Goal: Transaction & Acquisition: Purchase product/service

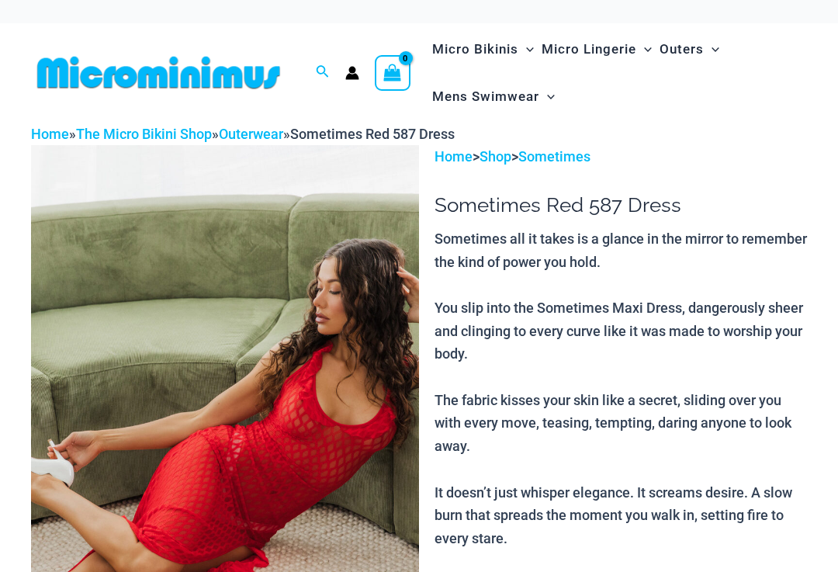
scroll to position [36, 0]
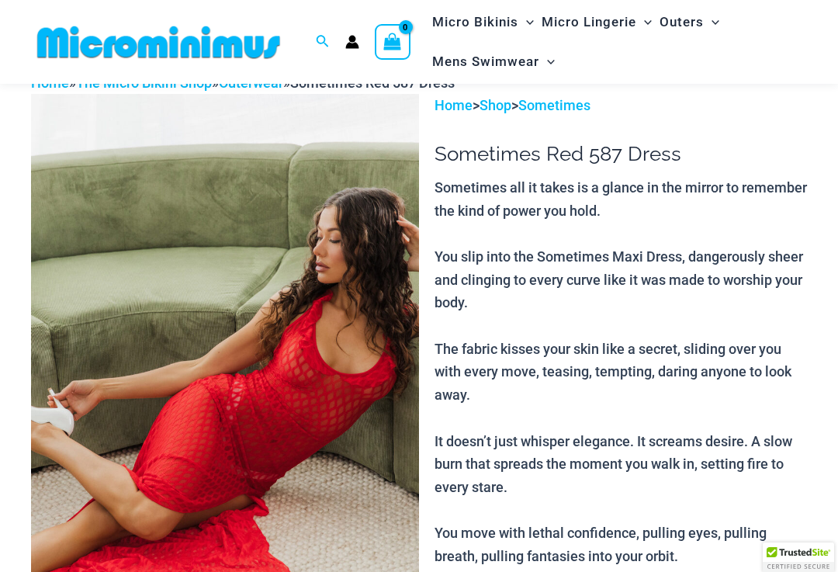
click at [126, 442] on img at bounding box center [225, 385] width 388 height 582
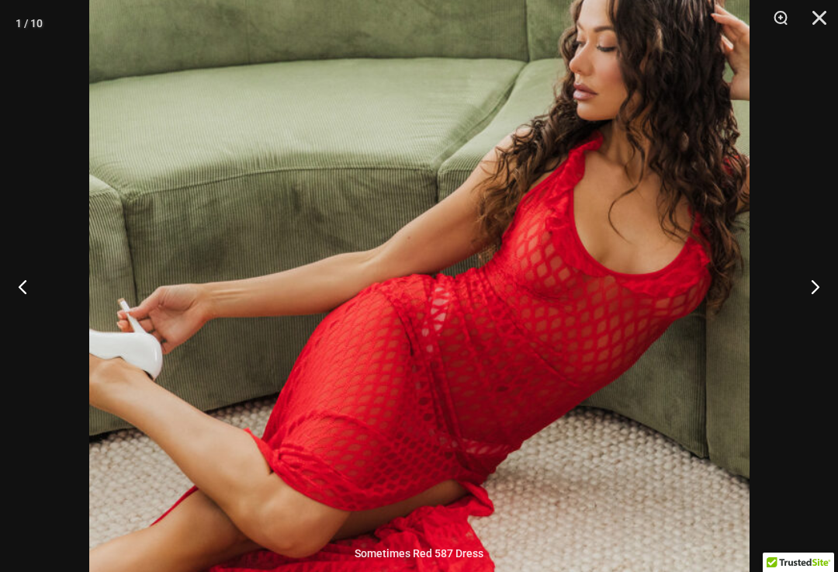
click at [807, 295] on button "Next" at bounding box center [808, 286] width 58 height 78
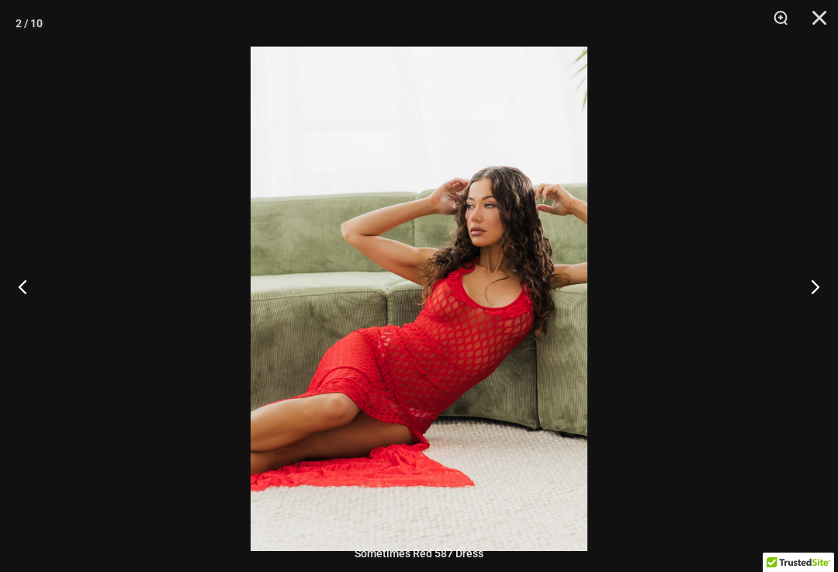
click at [806, 293] on button "Next" at bounding box center [808, 286] width 58 height 78
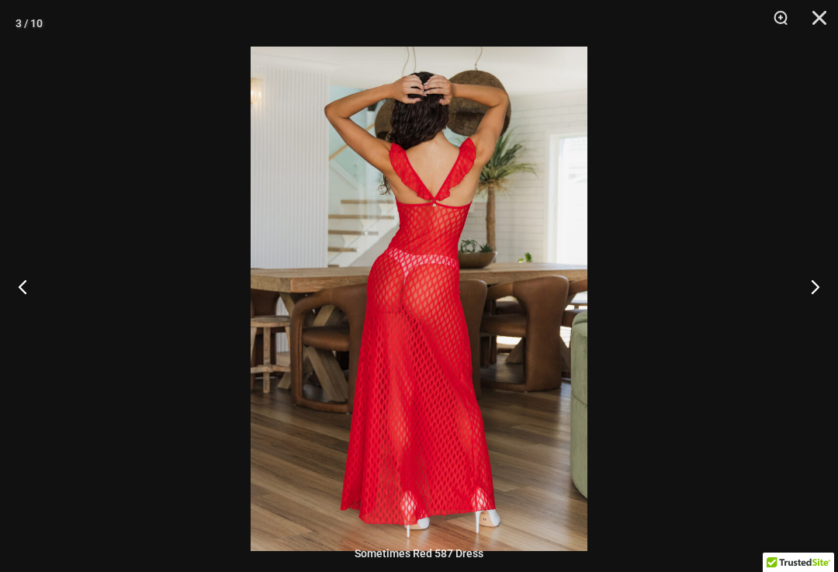
click at [807, 289] on button "Next" at bounding box center [808, 286] width 58 height 78
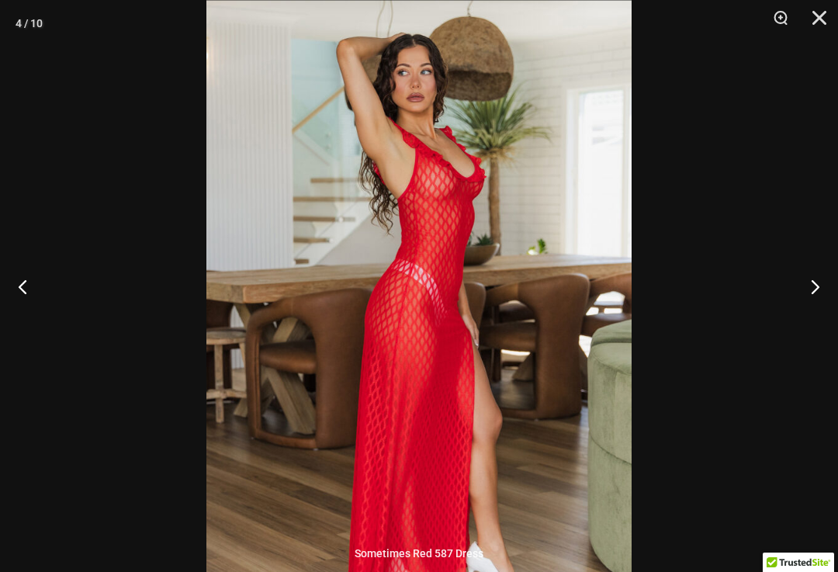
click at [811, 292] on button "Next" at bounding box center [808, 286] width 58 height 78
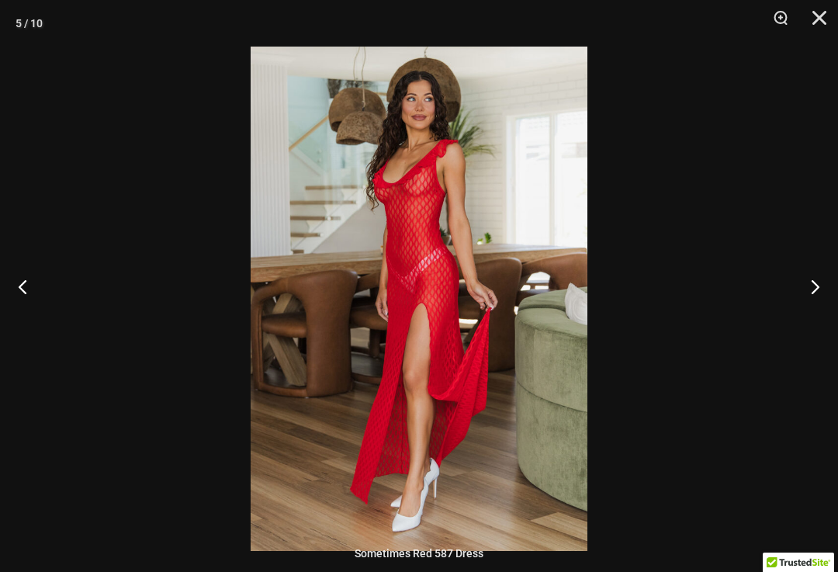
click at [800, 298] on button "Next" at bounding box center [808, 286] width 58 height 78
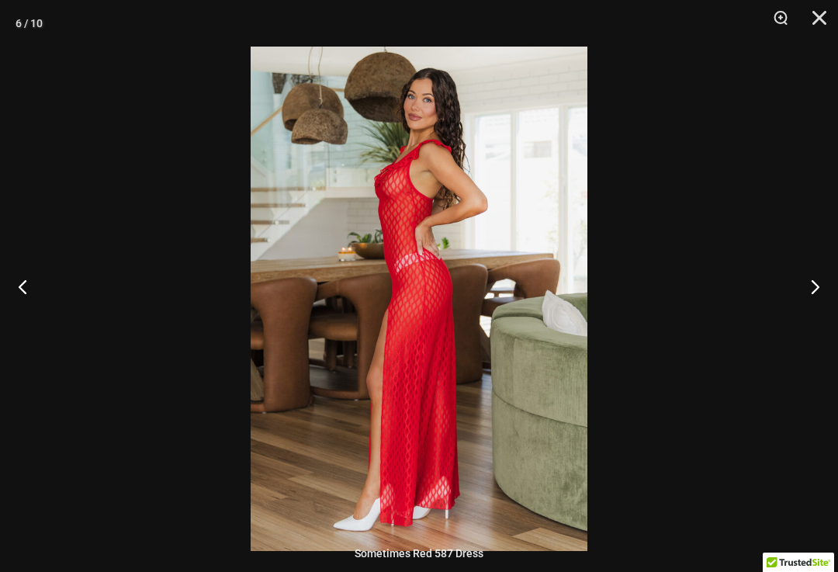
click at [800, 298] on button "Next" at bounding box center [808, 286] width 58 height 78
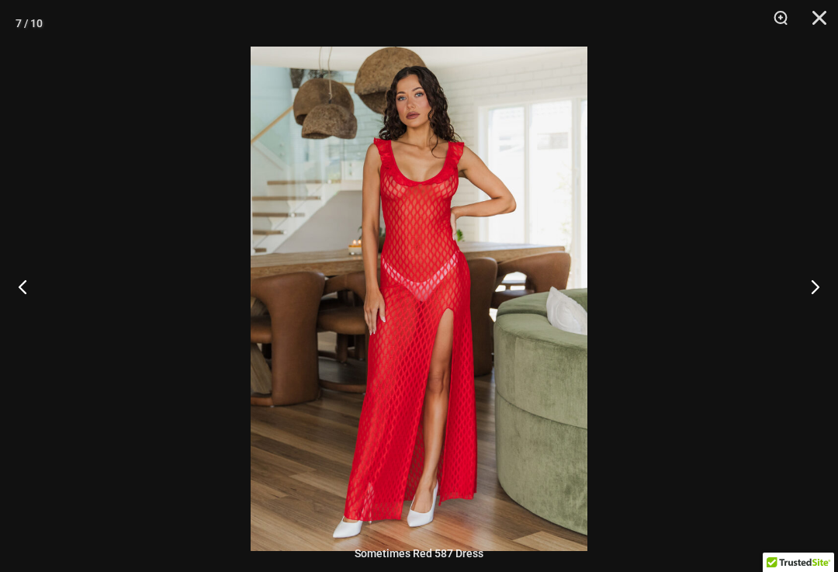
click at [800, 302] on button "Next" at bounding box center [808, 286] width 58 height 78
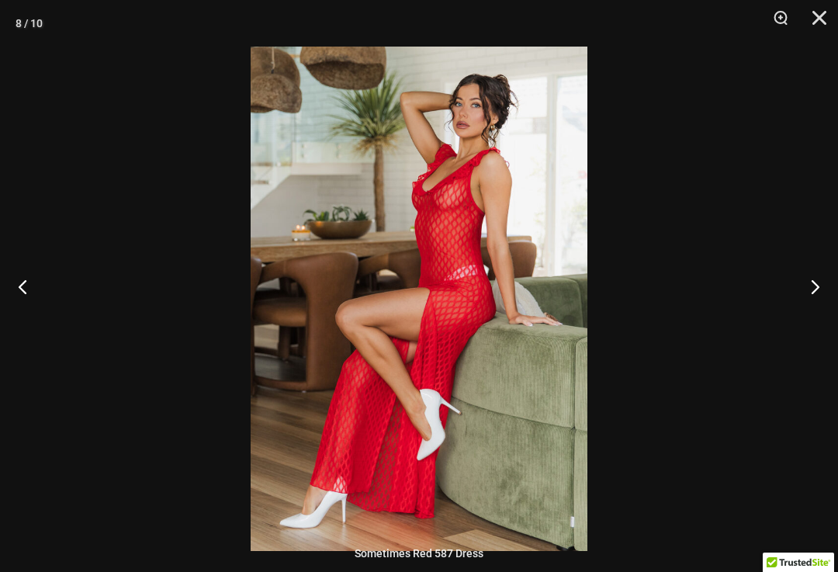
click at [800, 302] on button "Next" at bounding box center [808, 286] width 58 height 78
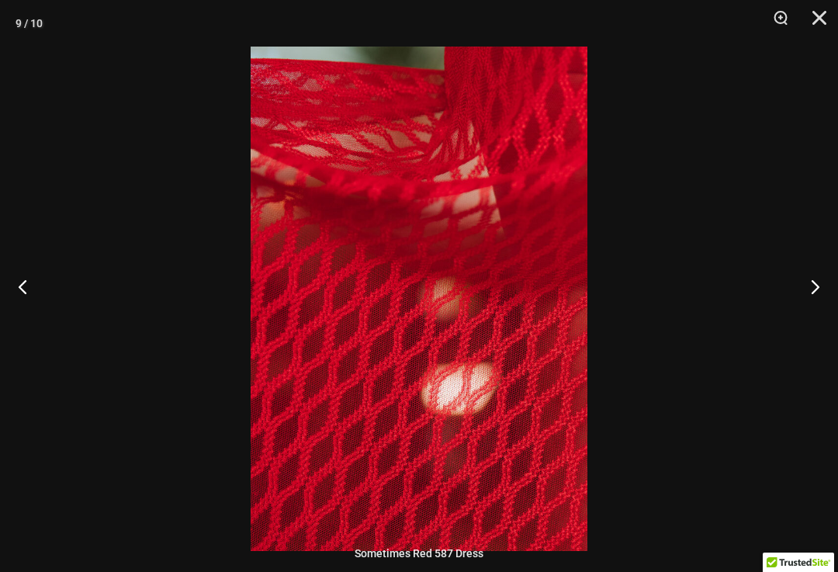
click at [802, 309] on button "Next" at bounding box center [808, 286] width 58 height 78
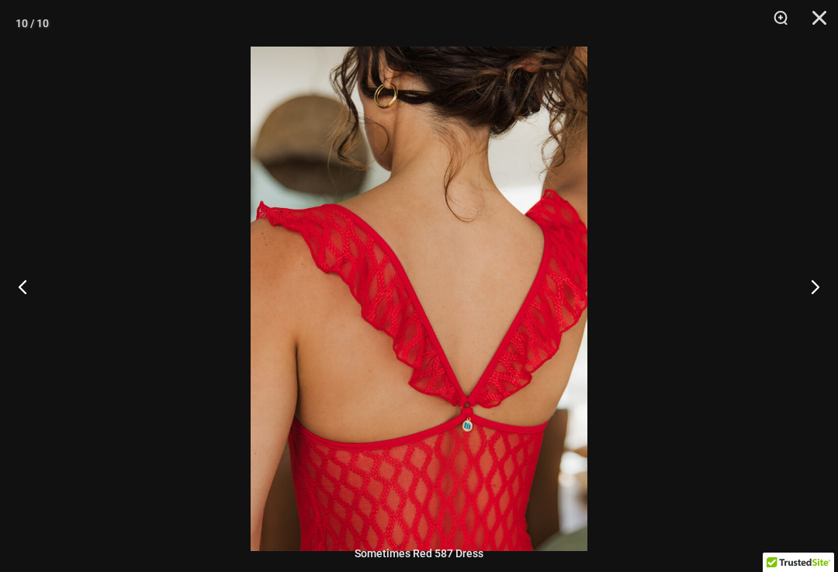
click at [801, 308] on button "Next" at bounding box center [808, 286] width 58 height 78
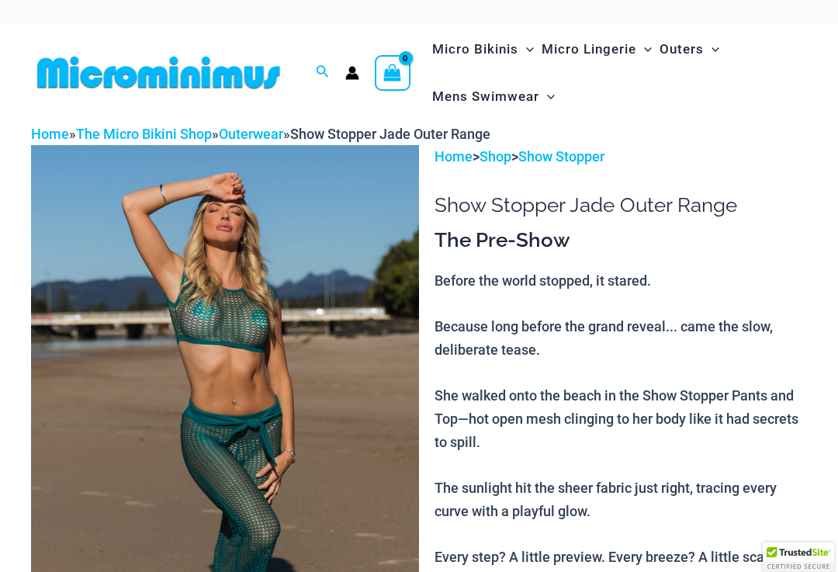
click at [131, 449] on img at bounding box center [225, 436] width 388 height 582
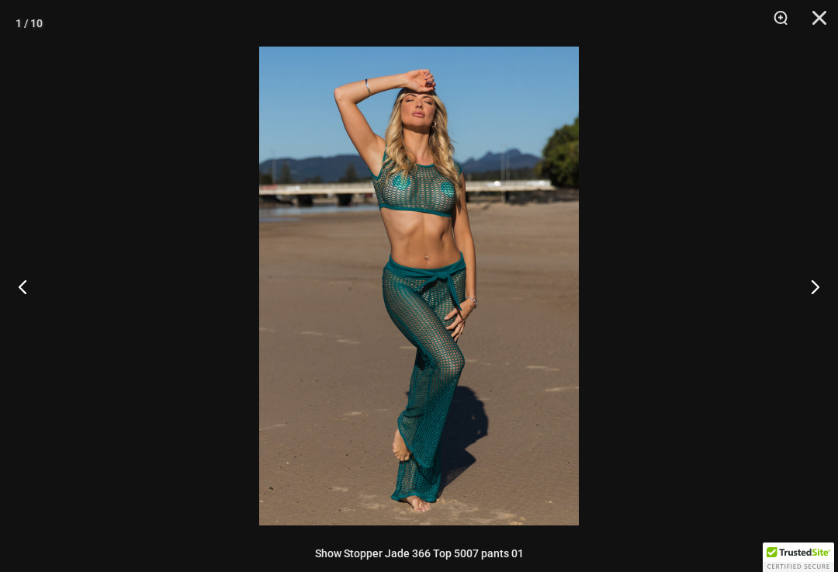
click at [803, 301] on button "Next" at bounding box center [808, 286] width 58 height 78
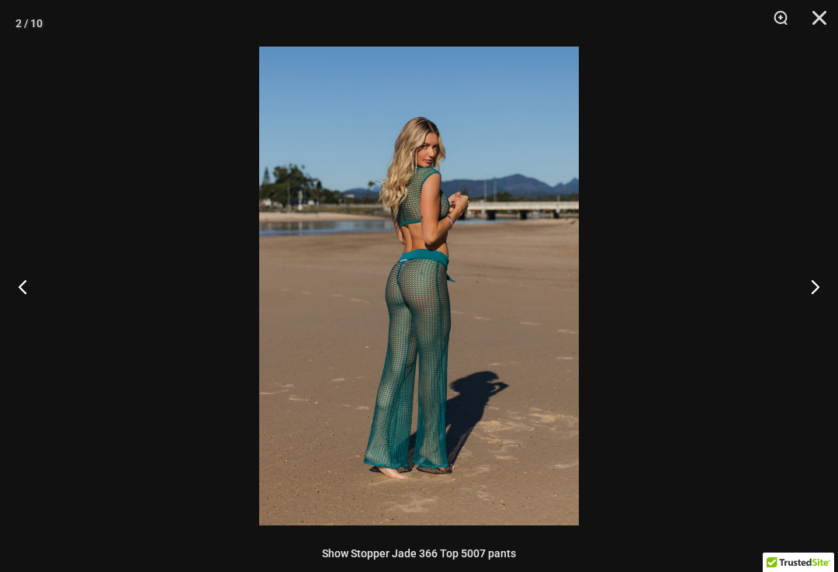
click at [799, 291] on button "Next" at bounding box center [808, 286] width 58 height 78
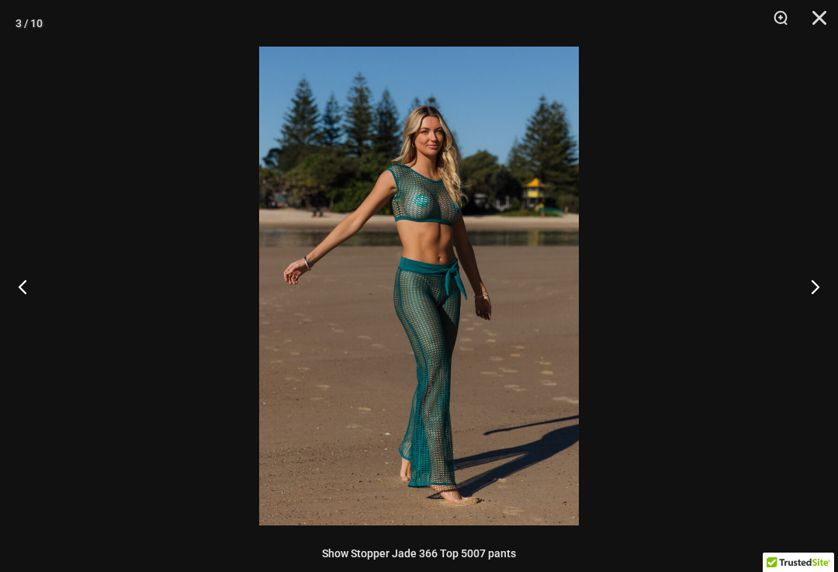
click at [796, 292] on button "Next" at bounding box center [808, 286] width 58 height 78
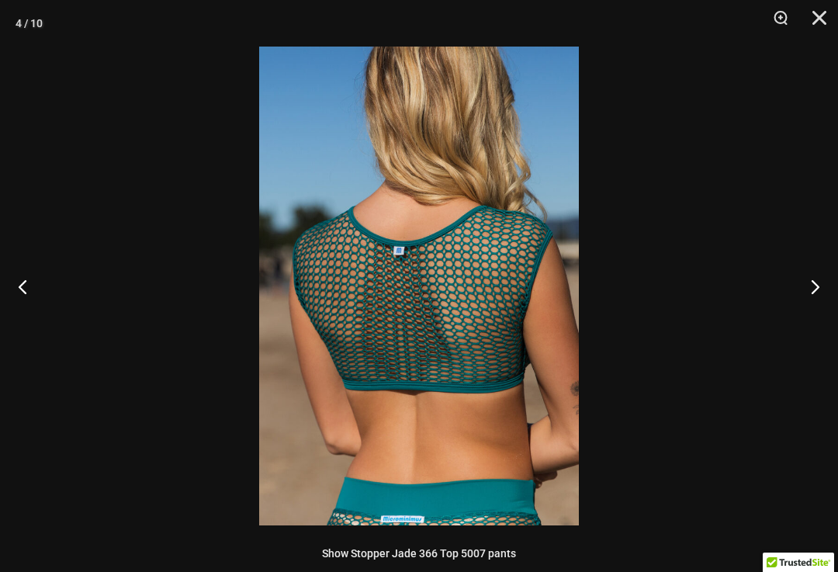
click at [796, 292] on button "Next" at bounding box center [808, 286] width 58 height 78
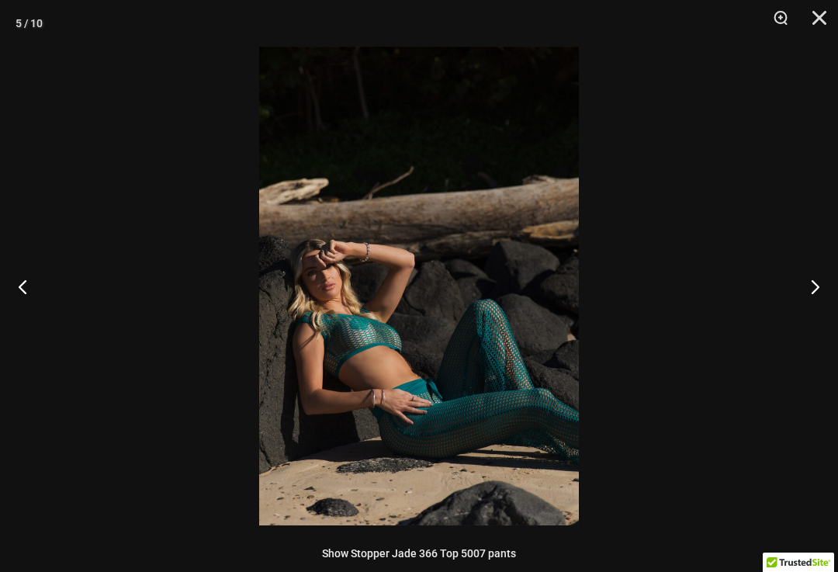
click at [793, 295] on button "Next" at bounding box center [808, 286] width 58 height 78
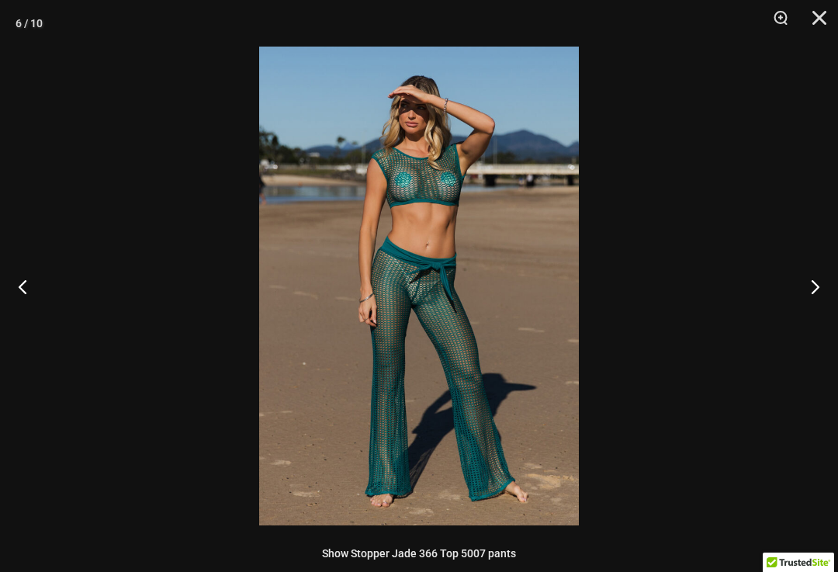
click at [793, 294] on button "Next" at bounding box center [808, 286] width 58 height 78
